Goal: Task Accomplishment & Management: Use online tool/utility

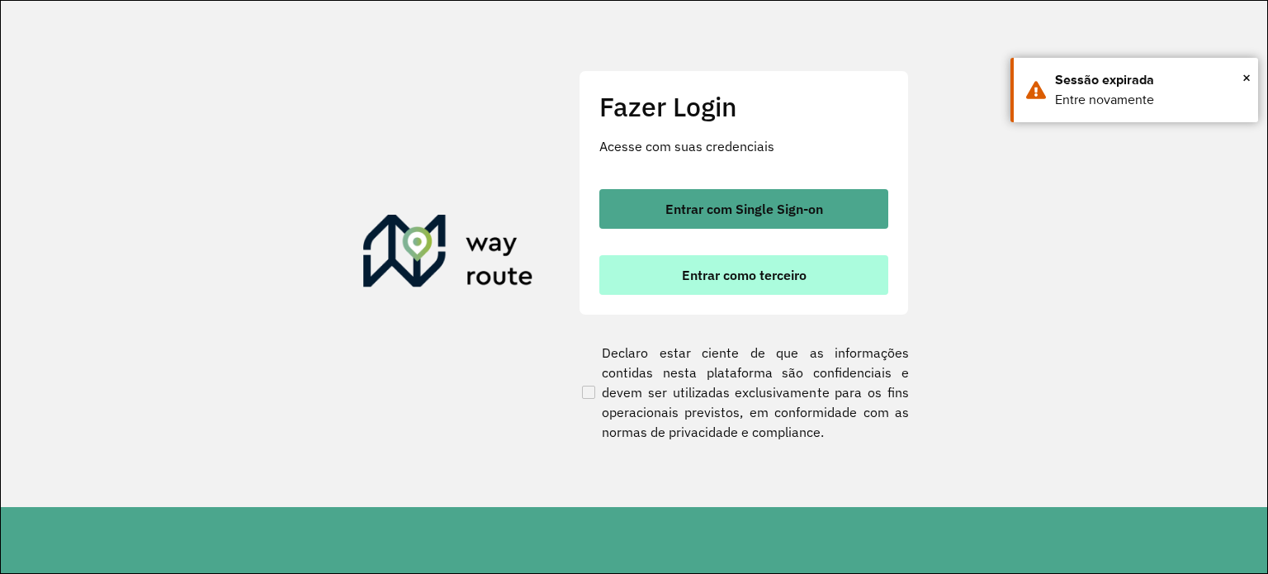
click at [780, 270] on span "Entrar como terceiro" at bounding box center [744, 274] width 125 height 13
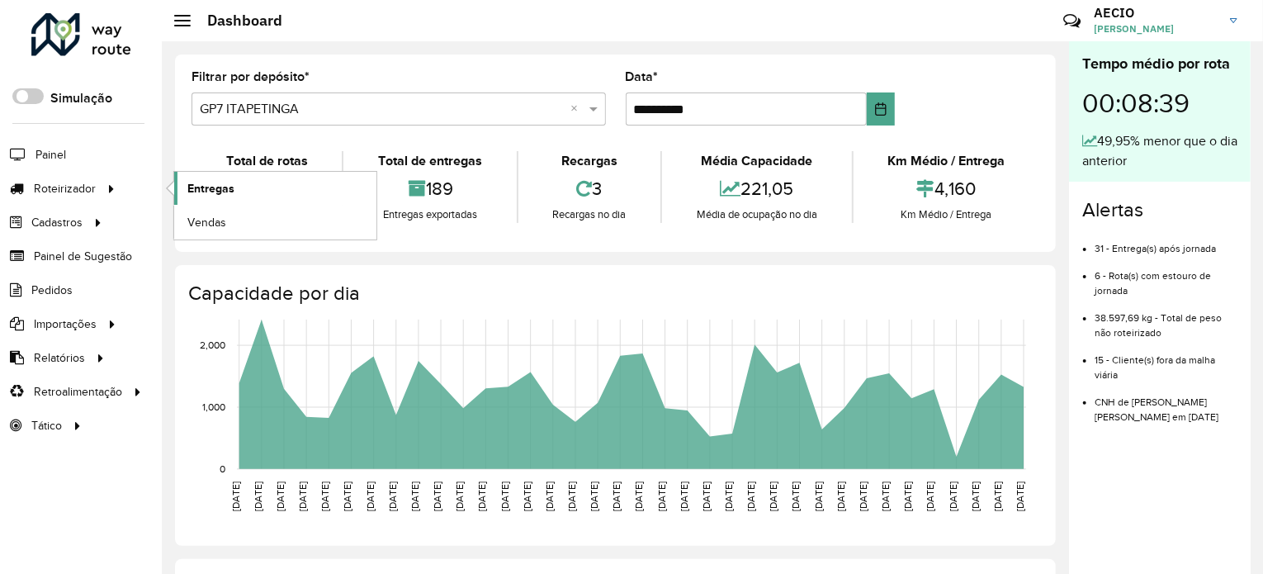
click at [224, 185] on span "Entregas" at bounding box center [210, 188] width 47 height 17
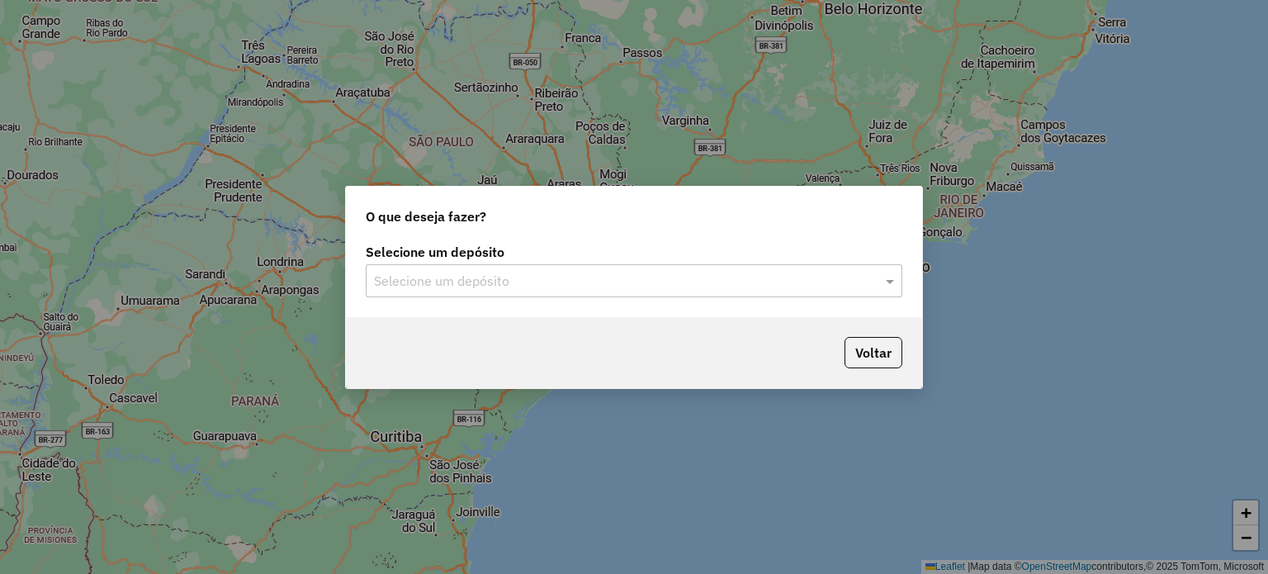
click at [470, 280] on input "text" at bounding box center [617, 281] width 487 height 20
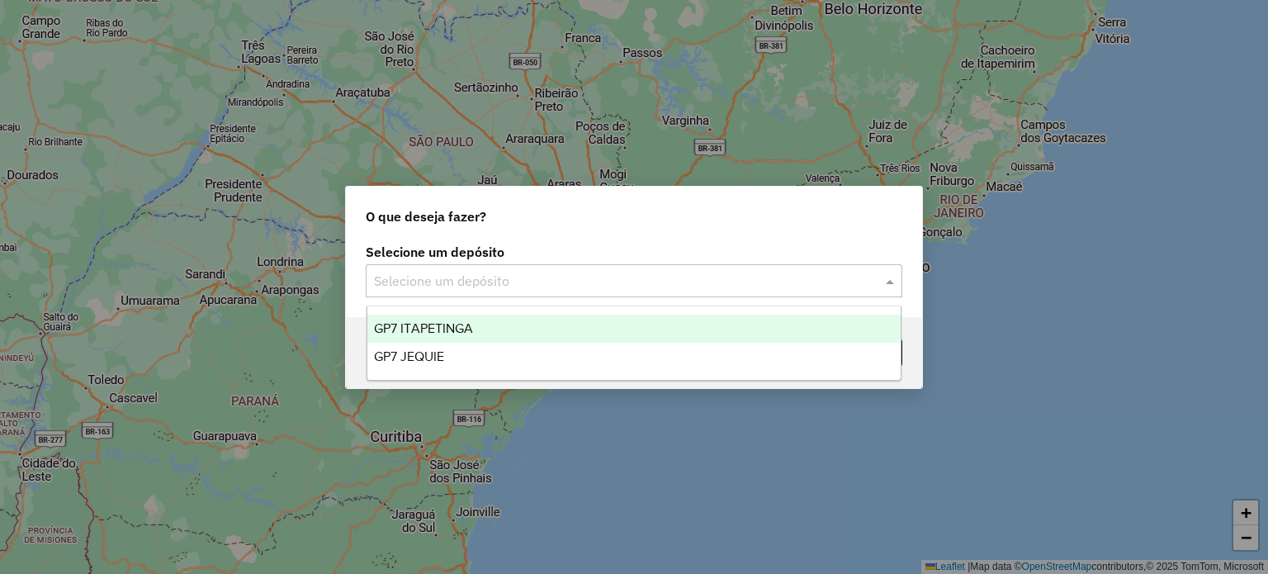
click at [436, 328] on span "GP7 ITAPETINGA" at bounding box center [423, 328] width 99 height 14
click at [436, 328] on hb-app "Aguarde... Pop-up bloqueado! Seu navegador bloqueou automáticamente a abertura …" at bounding box center [634, 287] width 1268 height 574
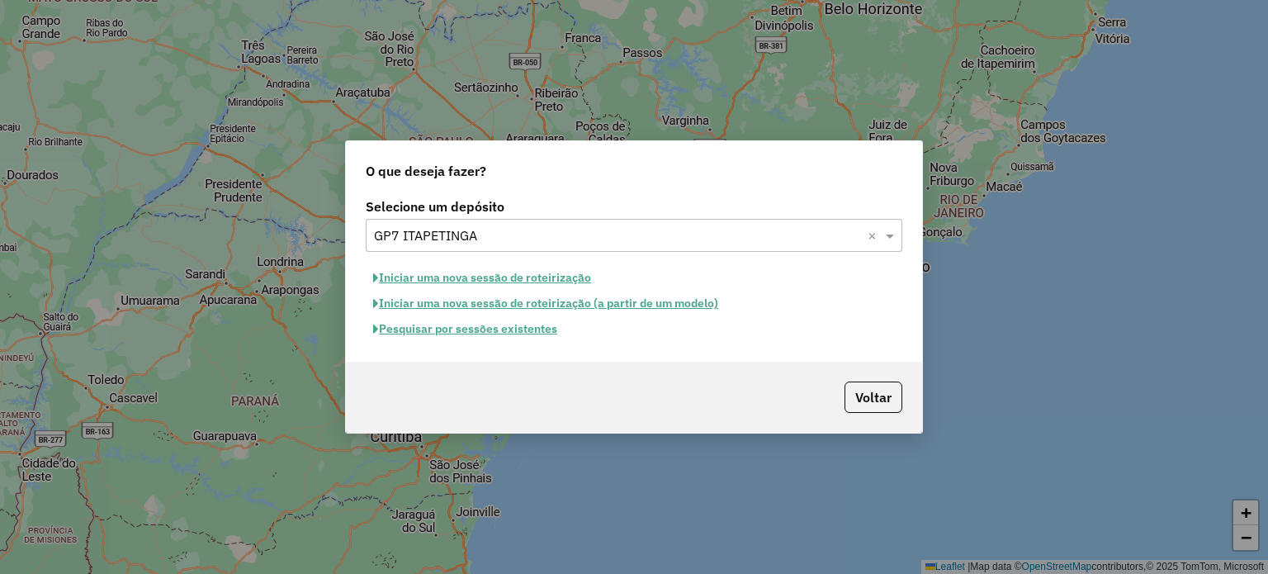
click at [441, 332] on button "Pesquisar por sessões existentes" at bounding box center [465, 329] width 199 height 26
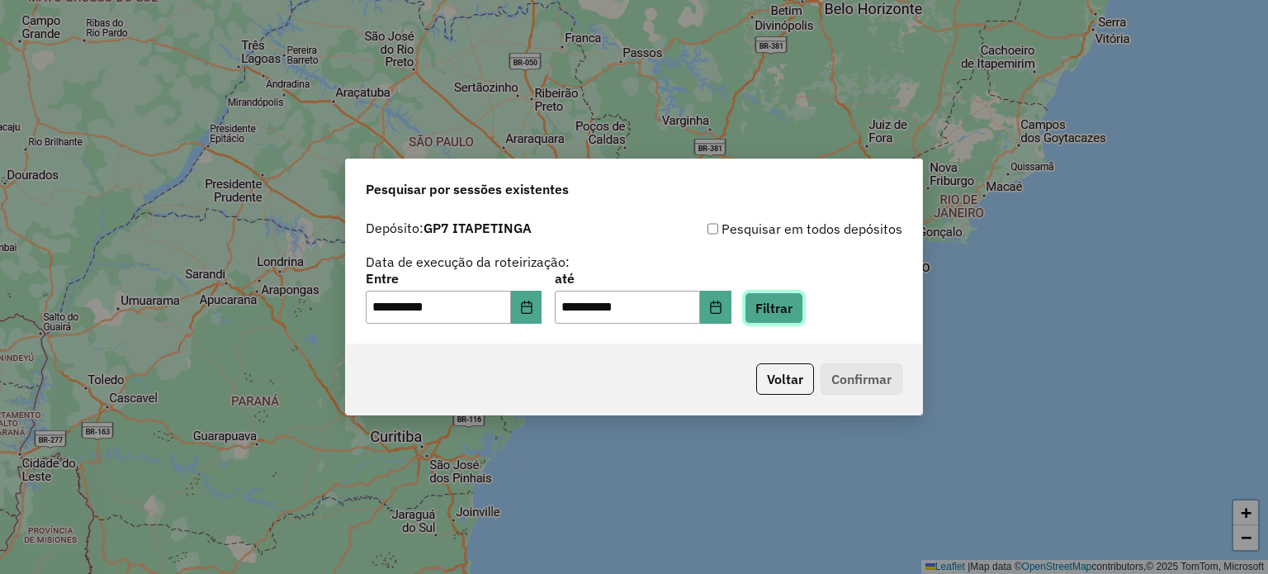
click at [803, 309] on button "Filtrar" at bounding box center [773, 307] width 59 height 31
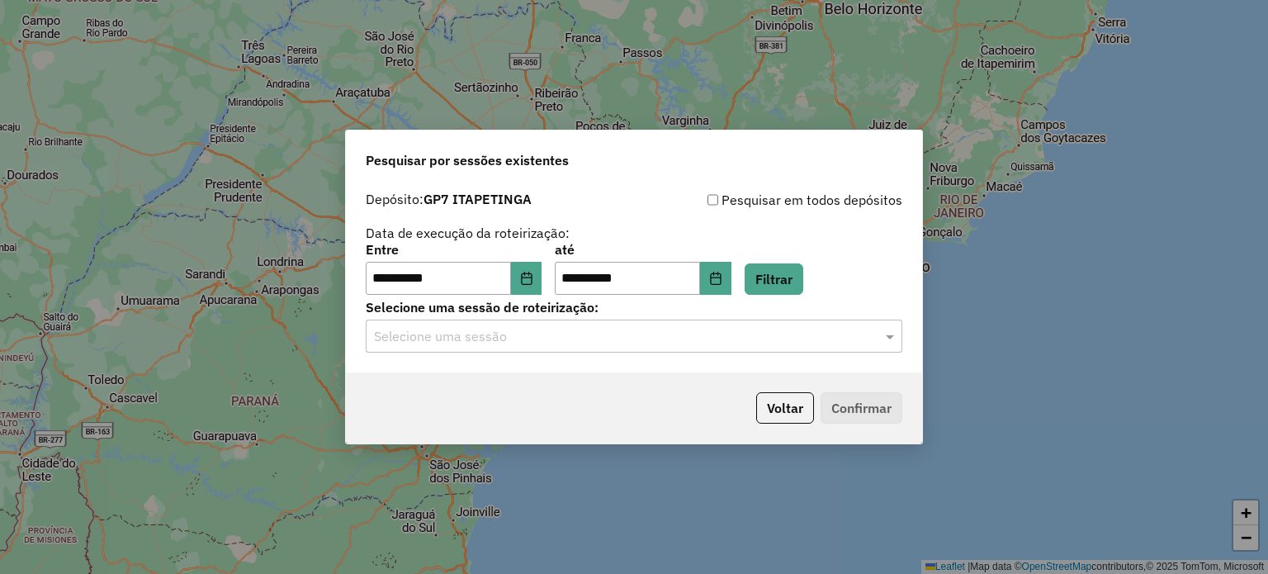
click at [677, 345] on input "text" at bounding box center [617, 337] width 487 height 20
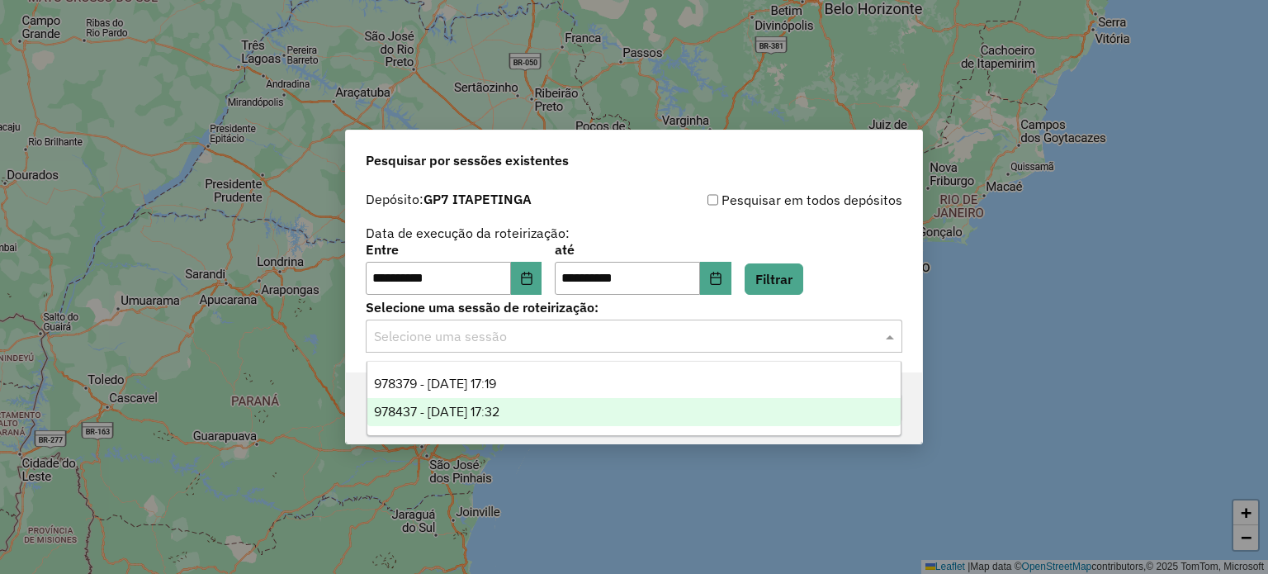
click at [488, 410] on span "978437 - 13/08/2025 17:32" at bounding box center [436, 411] width 125 height 14
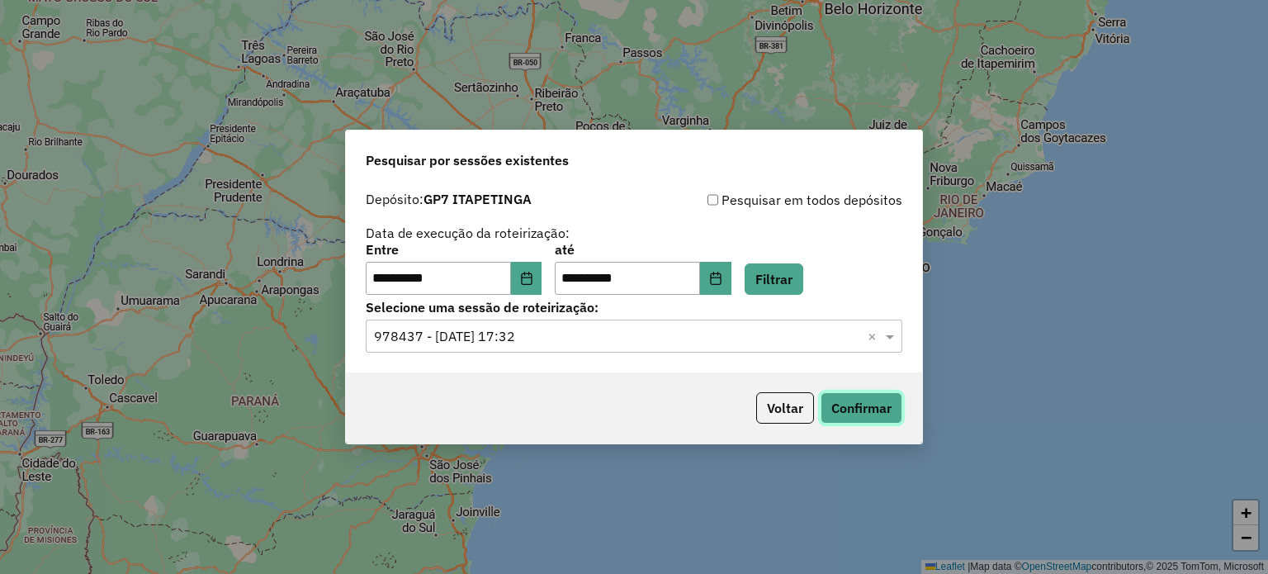
click at [864, 404] on button "Confirmar" at bounding box center [861, 407] width 82 height 31
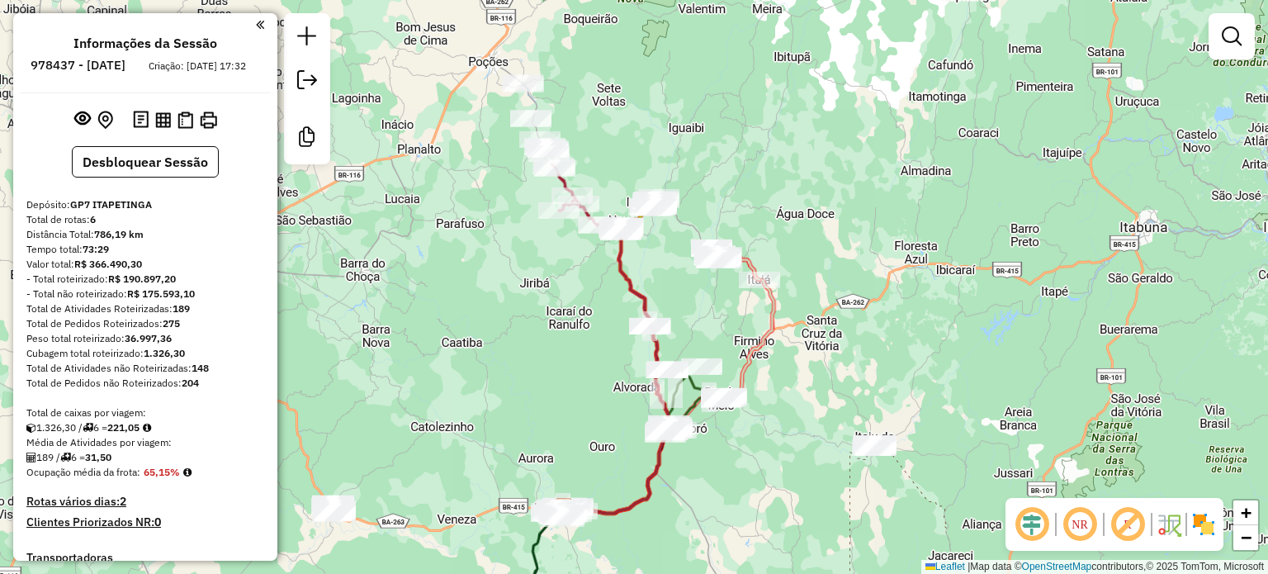
drag, startPoint x: 593, startPoint y: 170, endPoint x: 531, endPoint y: 359, distance: 198.9
click at [527, 374] on div "Janela de atendimento Grade de atendimento Capacidade Transportadoras Veículos …" at bounding box center [634, 287] width 1268 height 574
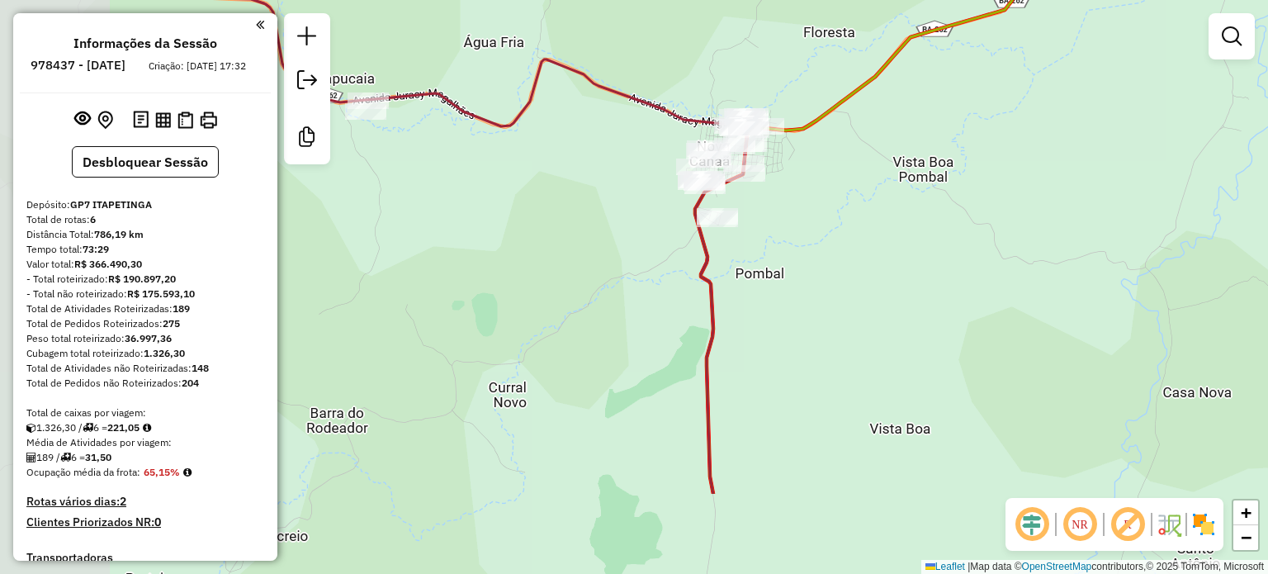
drag, startPoint x: 371, startPoint y: 326, endPoint x: 684, endPoint y: 164, distance: 352.8
click at [684, 164] on div "Janela de atendimento Grade de atendimento Capacidade Transportadoras Veículos …" at bounding box center [634, 287] width 1268 height 574
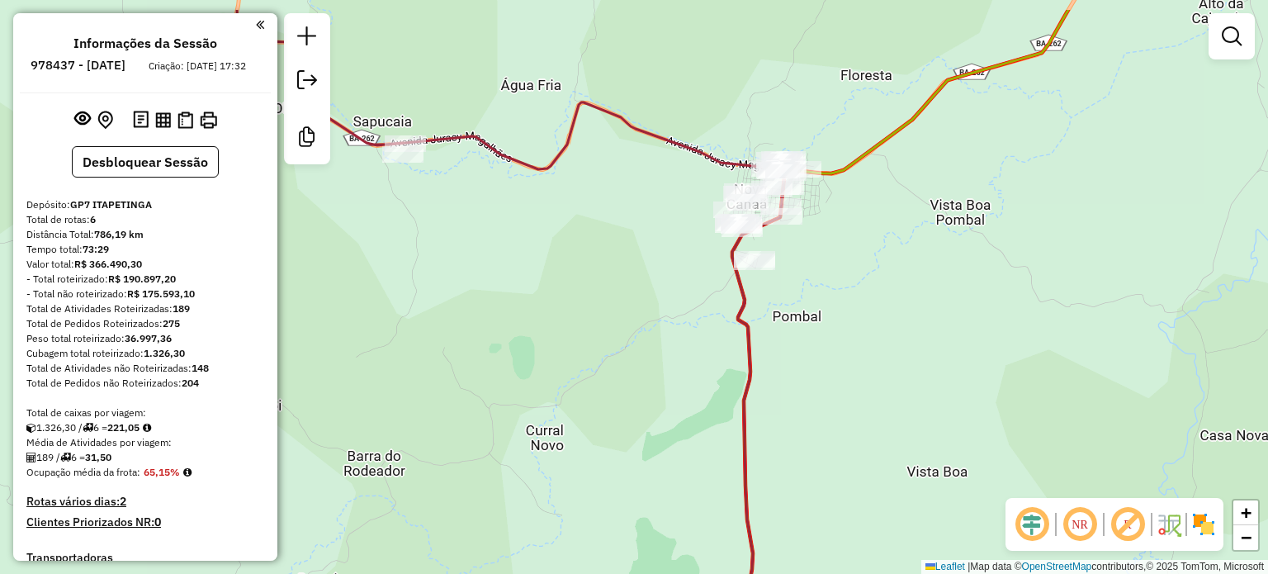
drag, startPoint x: 608, startPoint y: 203, endPoint x: 608, endPoint y: 300, distance: 97.4
click at [608, 300] on div "Janela de atendimento Grade de atendimento Capacidade Transportadoras Veículos …" at bounding box center [634, 287] width 1268 height 574
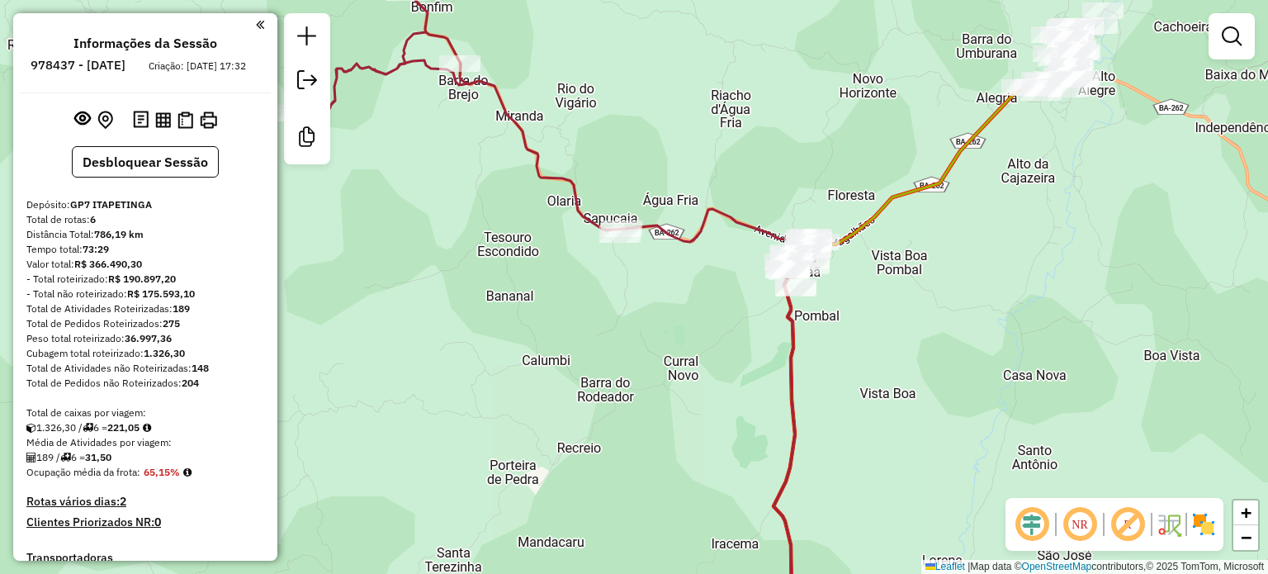
drag, startPoint x: 643, startPoint y: 267, endPoint x: 731, endPoint y: 323, distance: 105.1
click at [731, 323] on div "Janela de atendimento Grade de atendimento Capacidade Transportadoras Veículos …" at bounding box center [634, 287] width 1268 height 574
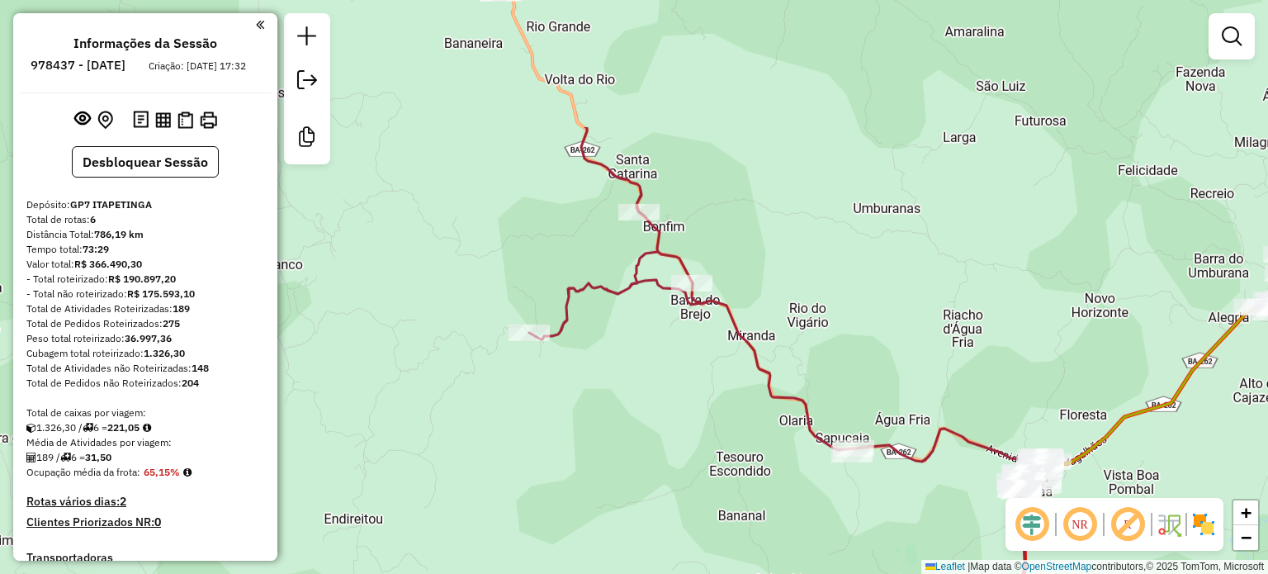
drag, startPoint x: 502, startPoint y: 234, endPoint x: 687, endPoint y: 412, distance: 257.4
click at [687, 412] on div "Janela de atendimento Grade de atendimento Capacidade Transportadoras Veículos …" at bounding box center [634, 287] width 1268 height 574
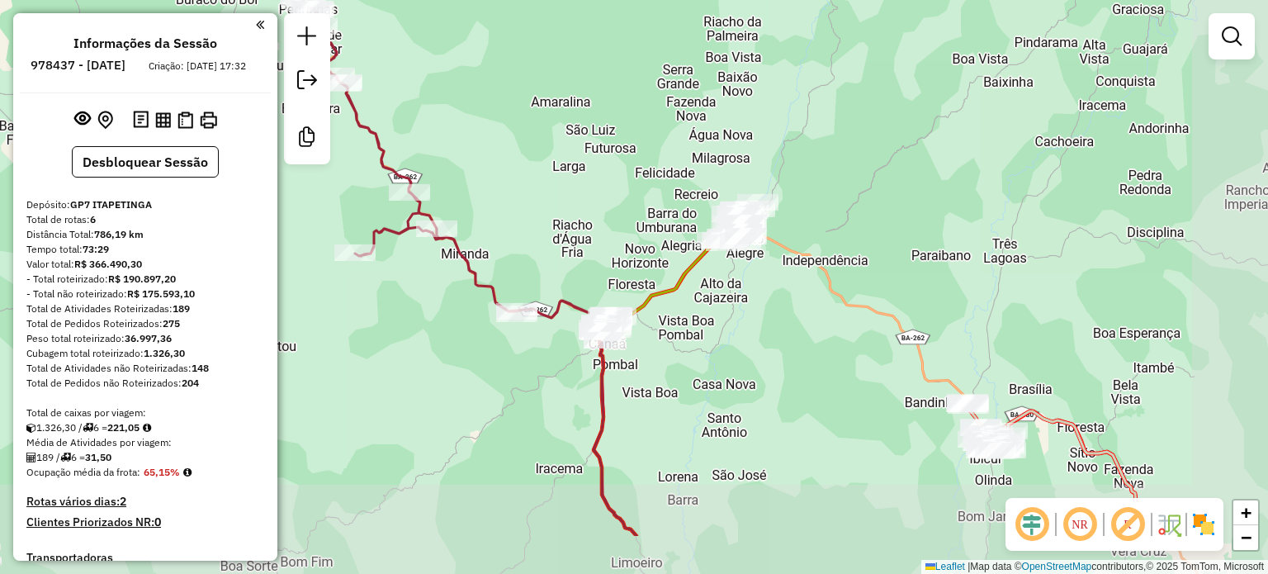
drag, startPoint x: 769, startPoint y: 494, endPoint x: 508, endPoint y: 393, distance: 279.8
click at [508, 393] on div "Janela de atendimento Grade de atendimento Capacidade Transportadoras Veículos …" at bounding box center [634, 287] width 1268 height 574
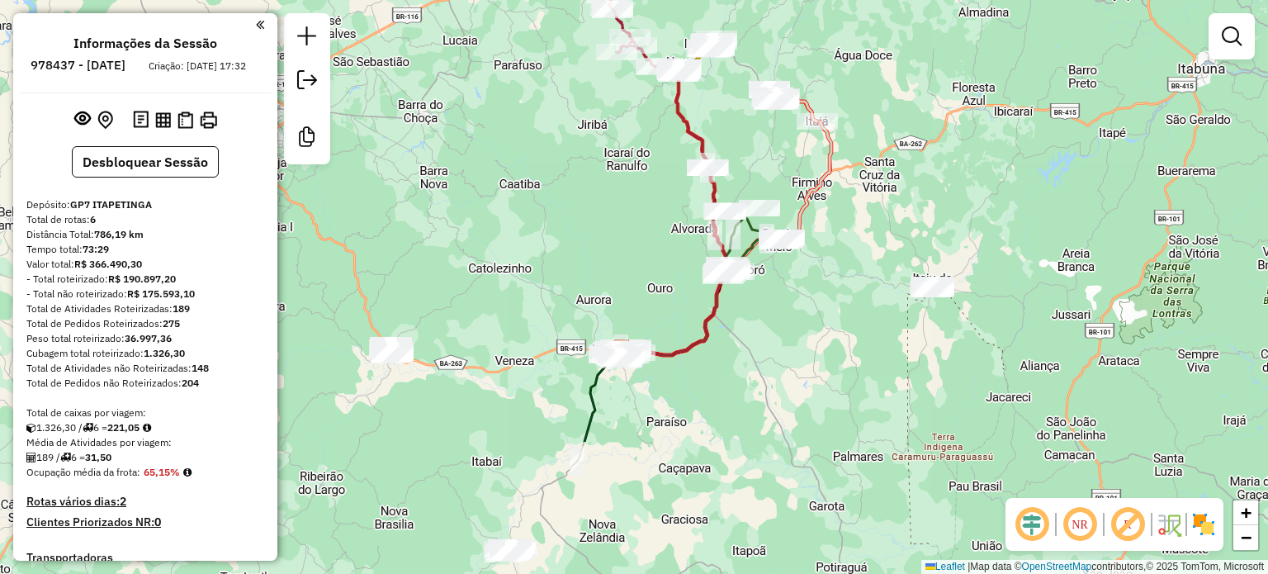
drag, startPoint x: 618, startPoint y: 394, endPoint x: 571, endPoint y: 185, distance: 214.8
click at [575, 192] on div "Janela de atendimento Grade de atendimento Capacidade Transportadoras Veículos …" at bounding box center [634, 287] width 1268 height 574
click at [574, 190] on div "Janela de atendimento Grade de atendimento Capacidade Transportadoras Veículos …" at bounding box center [634, 287] width 1268 height 574
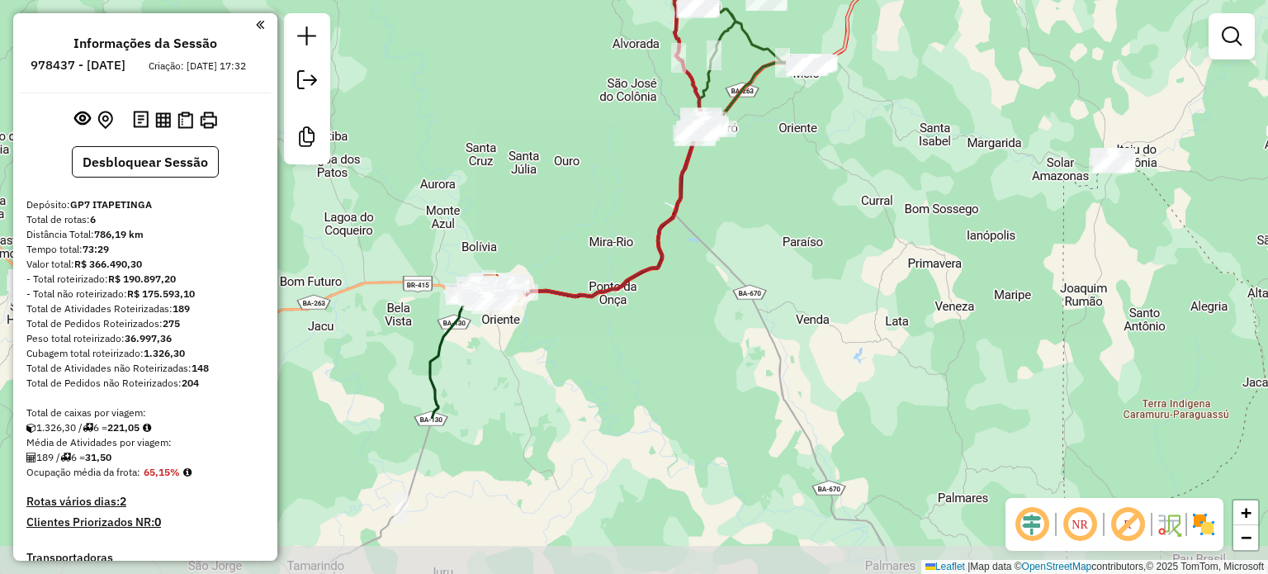
drag, startPoint x: 555, startPoint y: 399, endPoint x: 538, endPoint y: 191, distance: 209.5
click at [538, 191] on div "Janela de atendimento Grade de atendimento Capacidade Transportadoras Veículos …" at bounding box center [634, 287] width 1268 height 574
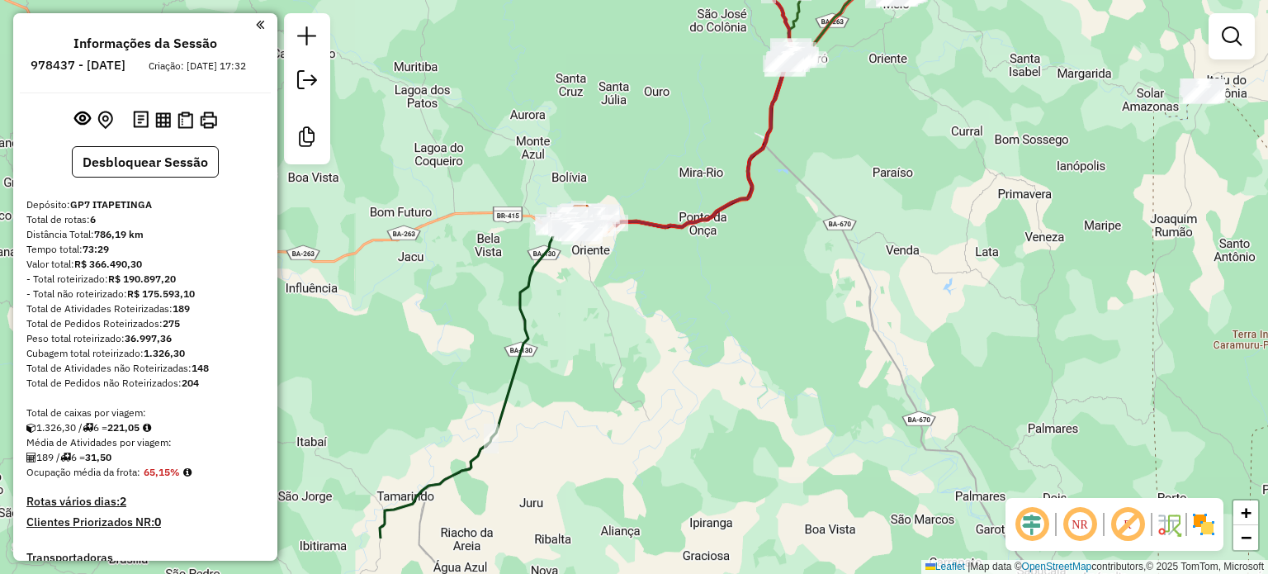
drag, startPoint x: 569, startPoint y: 423, endPoint x: 725, endPoint y: 131, distance: 331.5
click at [723, 139] on div "Janela de atendimento Grade de atendimento Capacidade Transportadoras Veículos …" at bounding box center [634, 287] width 1268 height 574
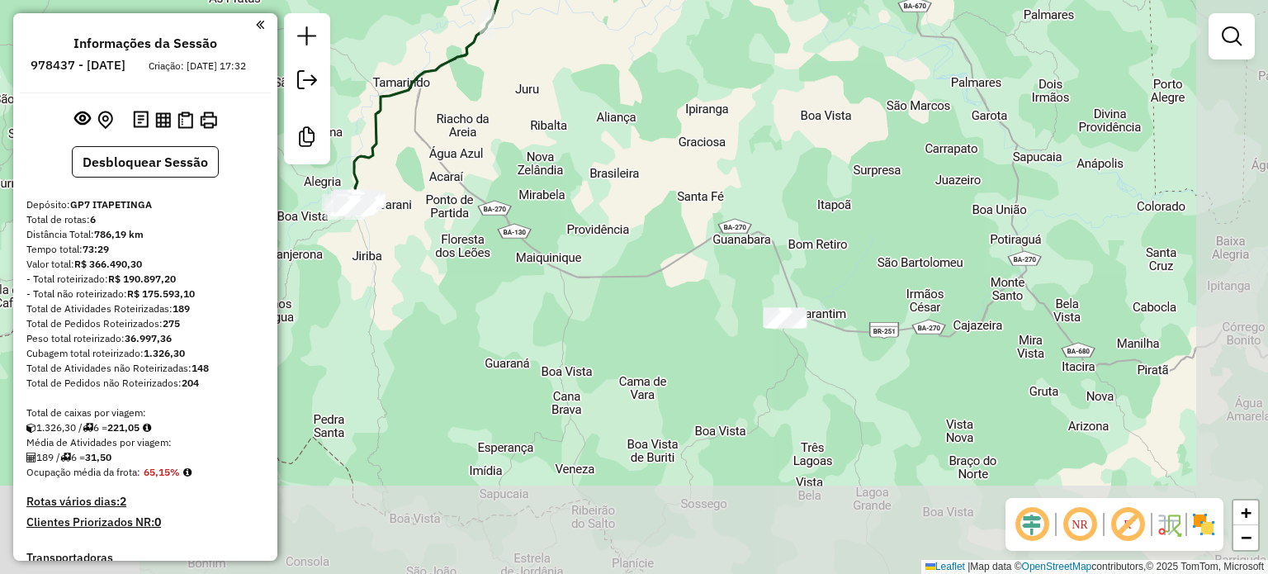
drag, startPoint x: 620, startPoint y: 441, endPoint x: 514, endPoint y: 243, distance: 224.5
click at [516, 248] on div "Janela de atendimento Grade de atendimento Capacidade Transportadoras Veículos …" at bounding box center [634, 287] width 1268 height 574
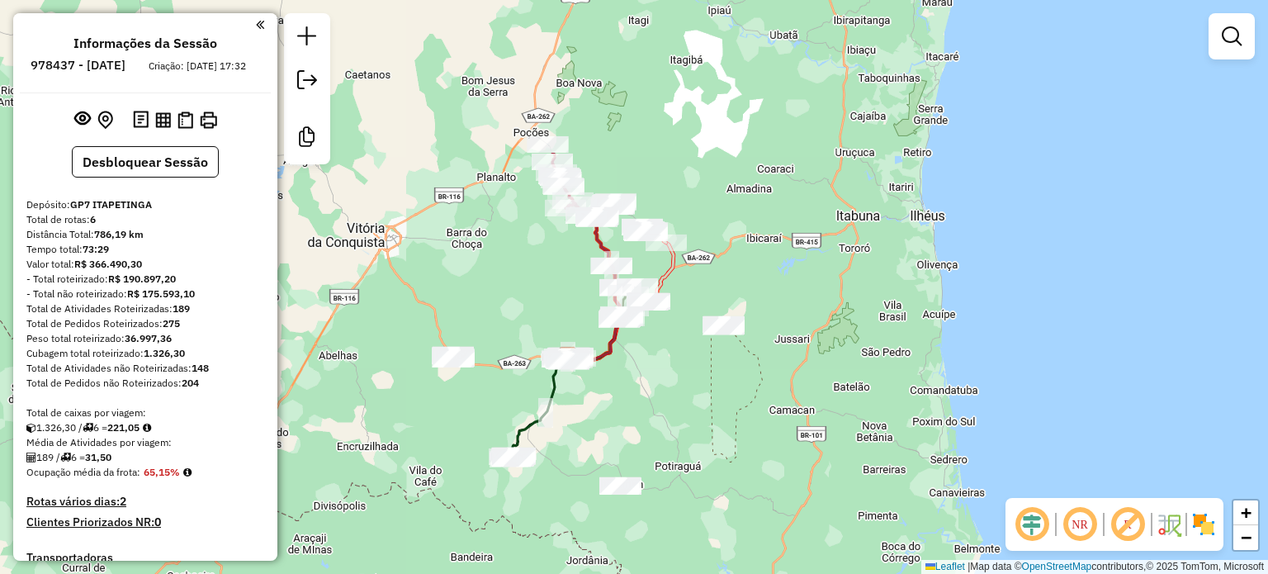
drag, startPoint x: 494, startPoint y: 195, endPoint x: 426, endPoint y: 377, distance: 194.8
click at [425, 377] on div "Janela de atendimento Grade de atendimento Capacidade Transportadoras Veículos …" at bounding box center [634, 287] width 1268 height 574
